Goal: Task Accomplishment & Management: Manage account settings

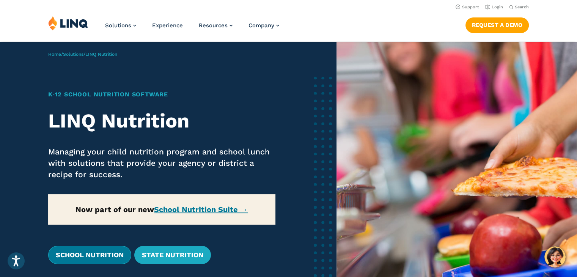
click at [103, 257] on link "School Nutrition" at bounding box center [89, 255] width 83 height 18
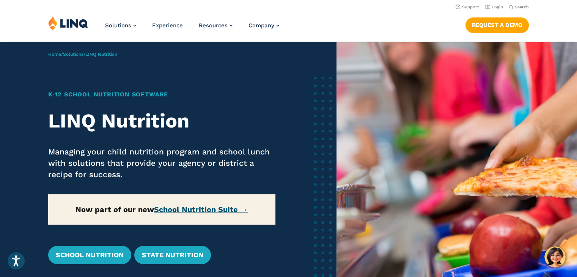
click at [181, 205] on link "School Nutrition Suite →" at bounding box center [201, 209] width 94 height 9
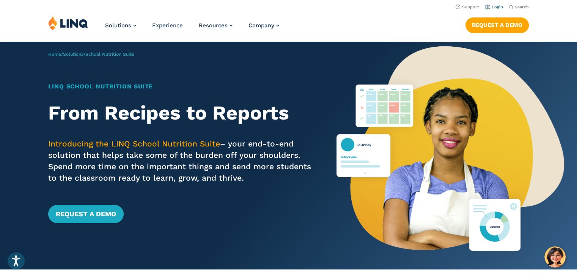
click at [501, 9] on link "Login" at bounding box center [494, 7] width 18 height 5
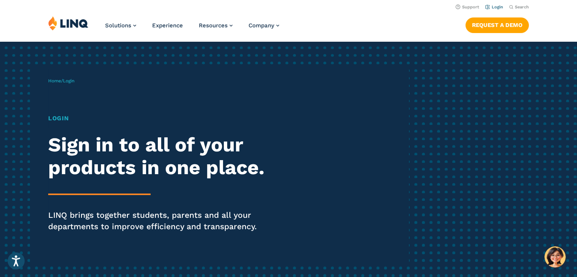
click at [497, 9] on link "Login" at bounding box center [494, 7] width 18 height 5
click at [58, 120] on h1 "Login" at bounding box center [159, 118] width 222 height 9
drag, startPoint x: 59, startPoint y: 119, endPoint x: 66, endPoint y: 141, distance: 22.9
click at [66, 141] on div "Login Sign in to all of your products in one place. LINQ brings together studen…" at bounding box center [159, 184] width 222 height 140
